Goal: Use online tool/utility: Utilize a website feature to perform a specific function

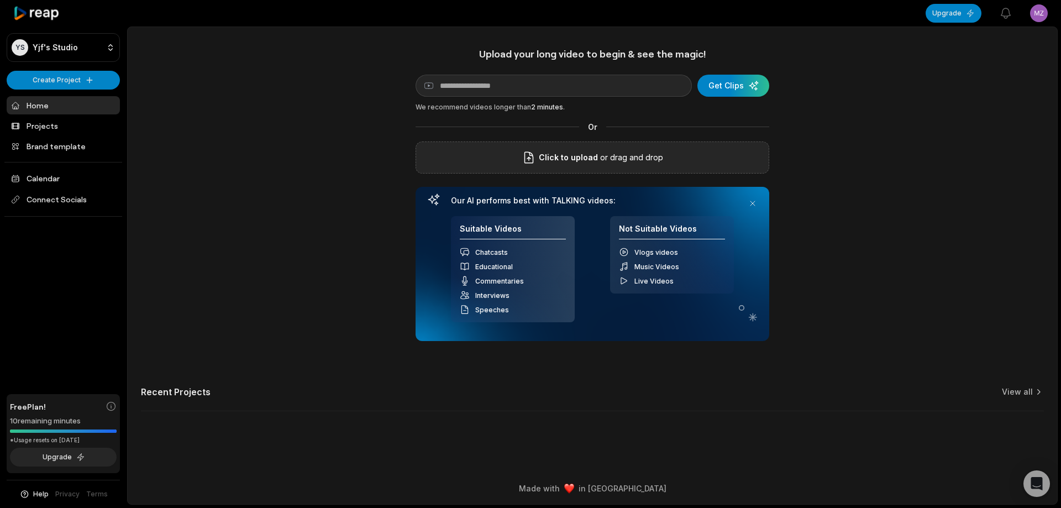
click at [553, 155] on span "Click to upload" at bounding box center [568, 157] width 59 height 13
click at [0, 0] on input "Click to upload" at bounding box center [0, 0] width 0 height 0
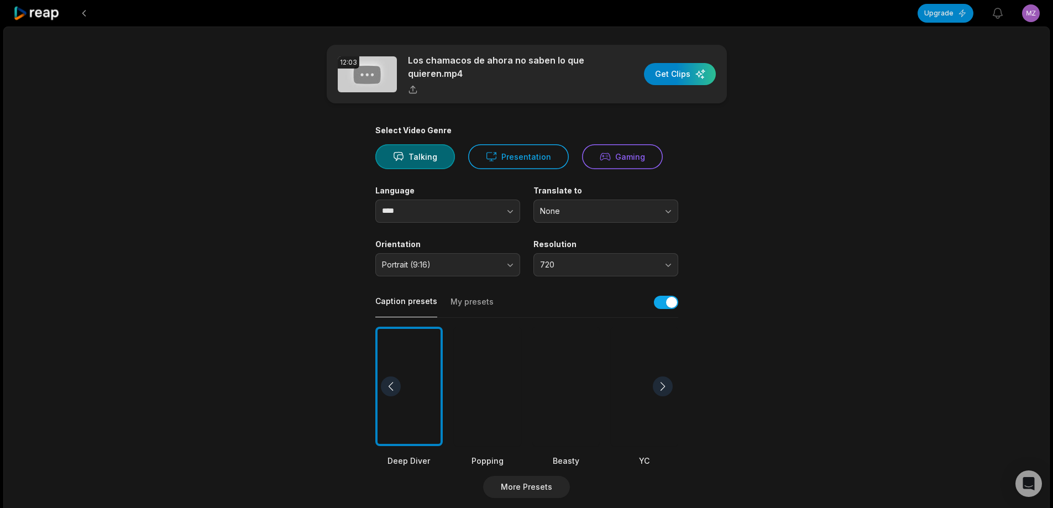
click at [551, 371] on div at bounding box center [565, 387] width 67 height 120
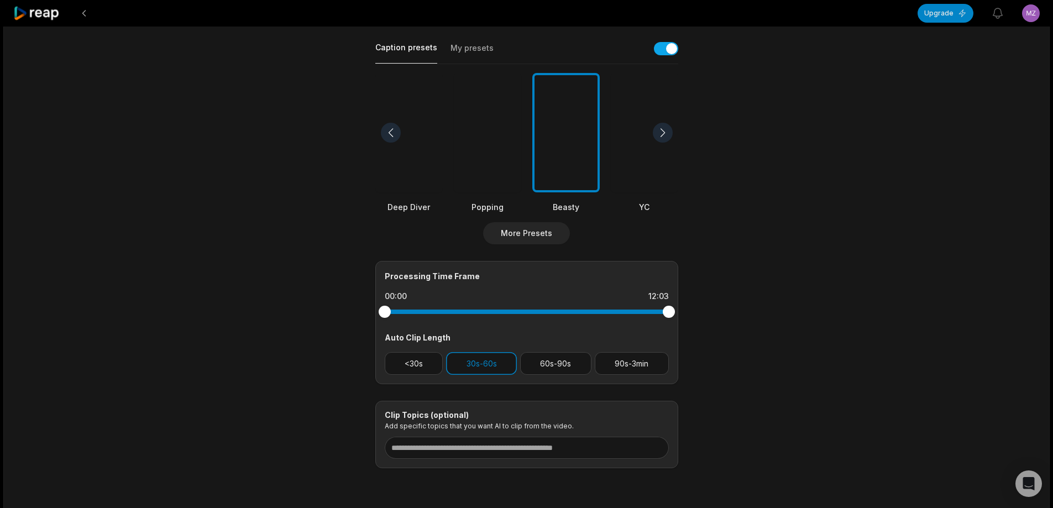
scroll to position [276, 0]
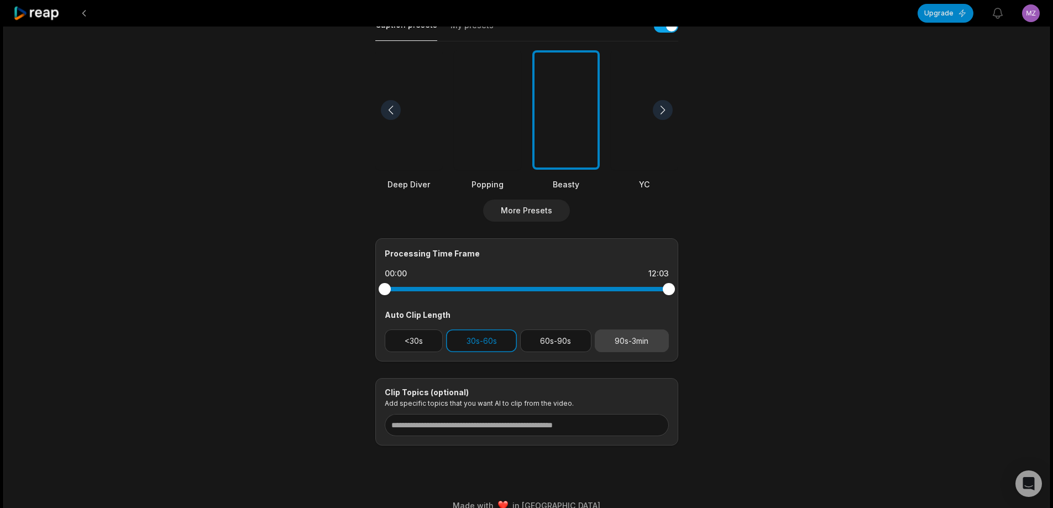
click at [641, 339] on button "90s-3min" at bounding box center [632, 340] width 74 height 23
click at [504, 346] on button "30s-60s" at bounding box center [481, 340] width 71 height 23
drag, startPoint x: 672, startPoint y: 286, endPoint x: 620, endPoint y: 291, distance: 51.6
click at [620, 291] on div at bounding box center [620, 289] width 12 height 12
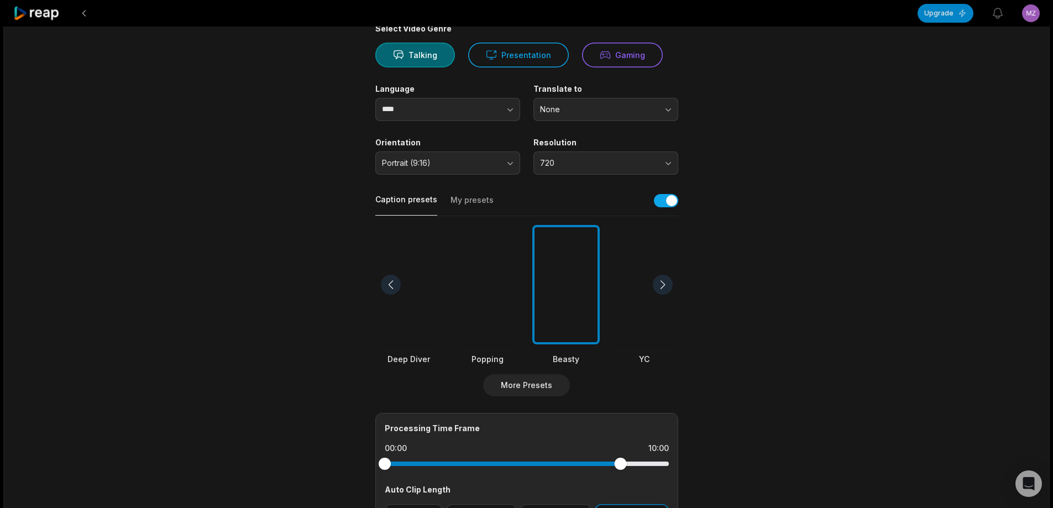
scroll to position [0, 0]
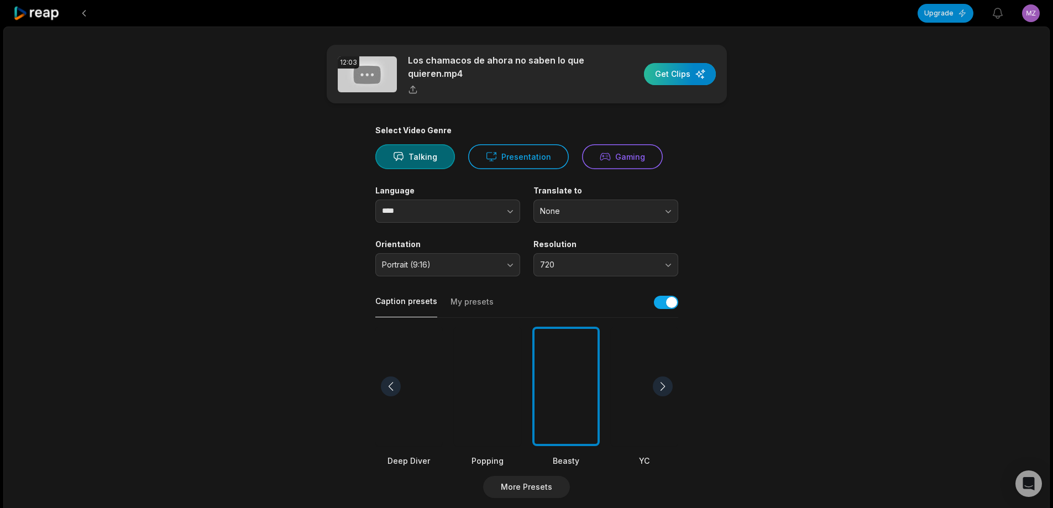
click at [694, 71] on div "button" at bounding box center [680, 74] width 72 height 22
